Goal: Task Accomplishment & Management: Manage account settings

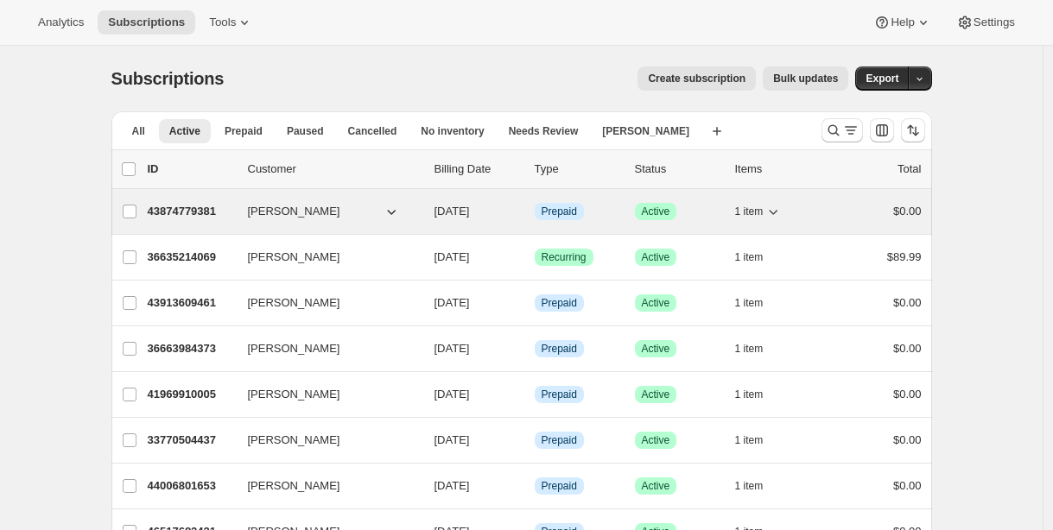
click at [200, 207] on p "43874779381" at bounding box center [191, 211] width 86 height 17
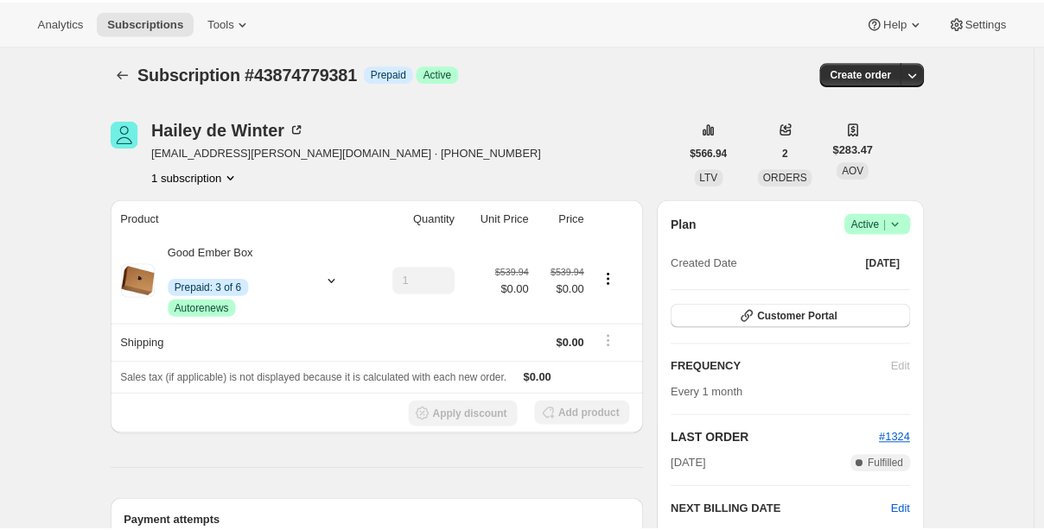
scroll to position [138, 0]
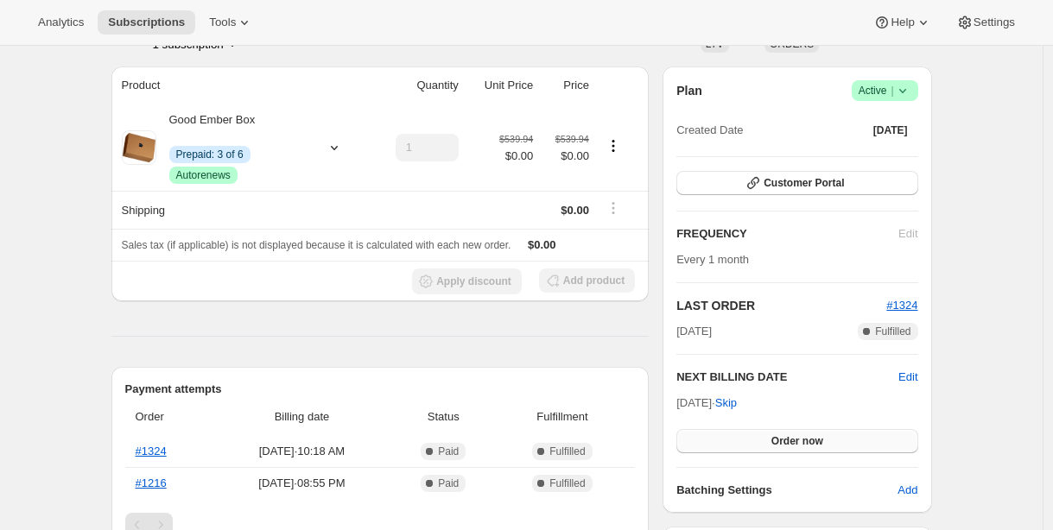
click at [767, 436] on button "Order now" at bounding box center [797, 441] width 241 height 24
click at [767, 436] on span "Click to confirm" at bounding box center [797, 442] width 79 height 14
